Goal: Information Seeking & Learning: Check status

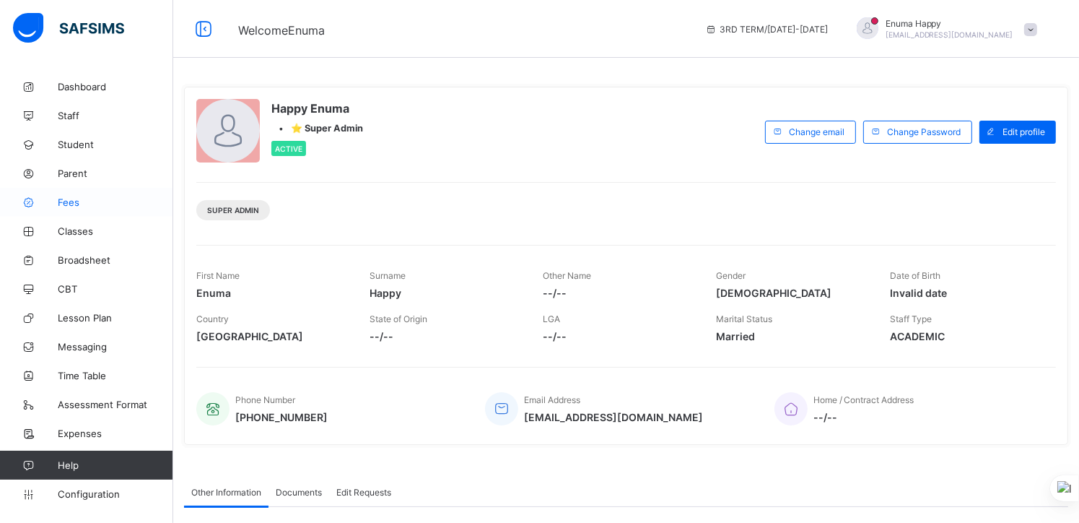
click at [69, 201] on span "Fees" at bounding box center [116, 202] width 116 height 12
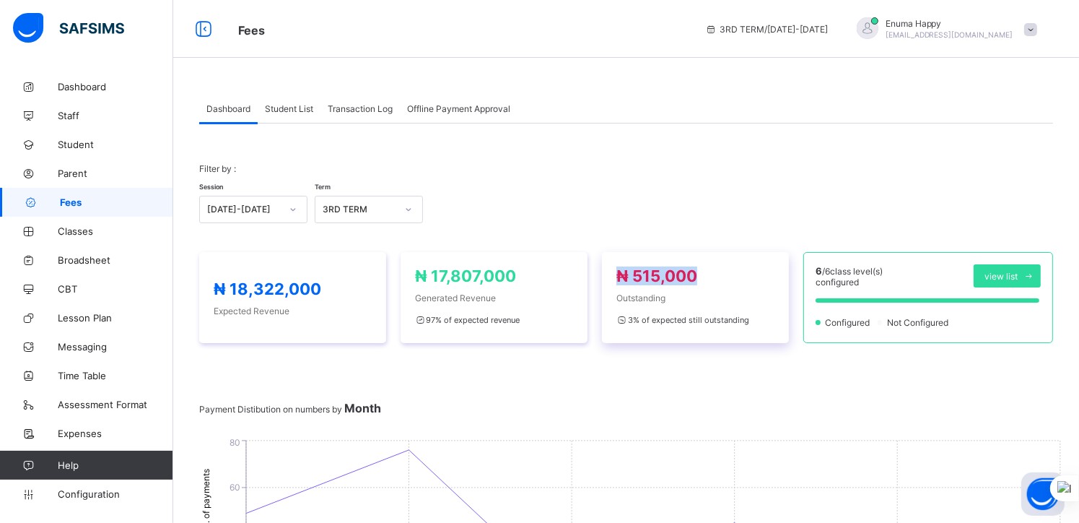
drag, startPoint x: 707, startPoint y: 277, endPoint x: 621, endPoint y: 275, distance: 85.9
click at [621, 275] on span "₦ 515,000" at bounding box center [696, 275] width 158 height 19
copy span "₦ 515,000"
click at [778, 162] on div "Filter by : Session [DATE]-[DATE] Term 3RD TERM" at bounding box center [626, 193] width 854 height 89
drag, startPoint x: 527, startPoint y: 274, endPoint x: 435, endPoint y: 274, distance: 92.4
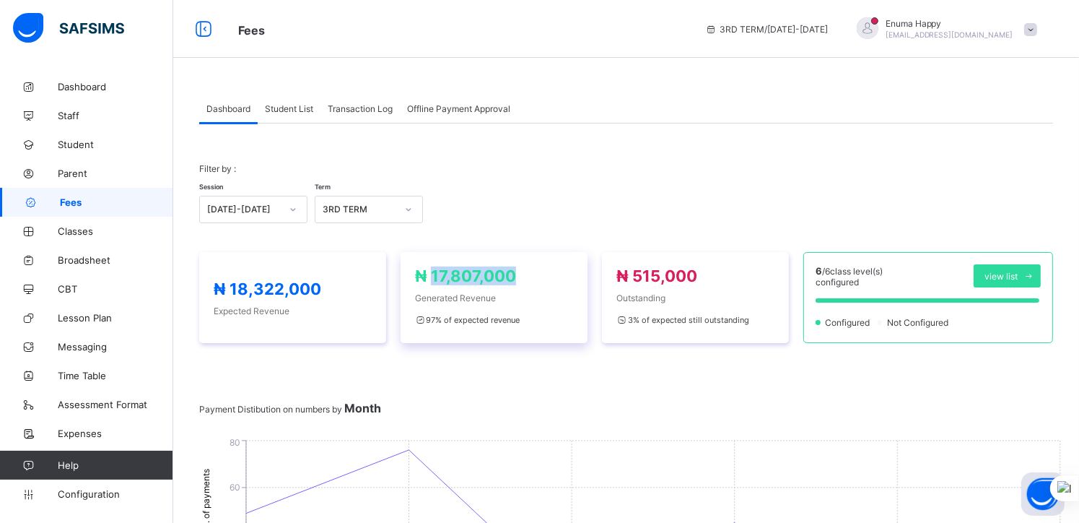
click at [435, 274] on span "₦ 17,807,000" at bounding box center [494, 275] width 158 height 19
copy span "17,807,000"
